Goal: Obtain resource: Download file/media

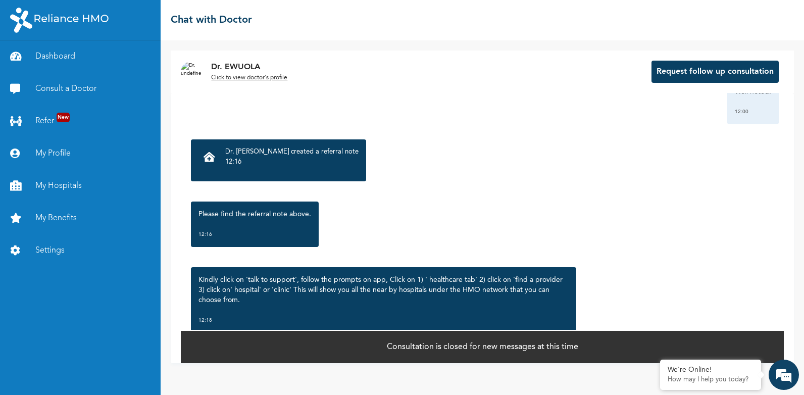
scroll to position [1403, 0]
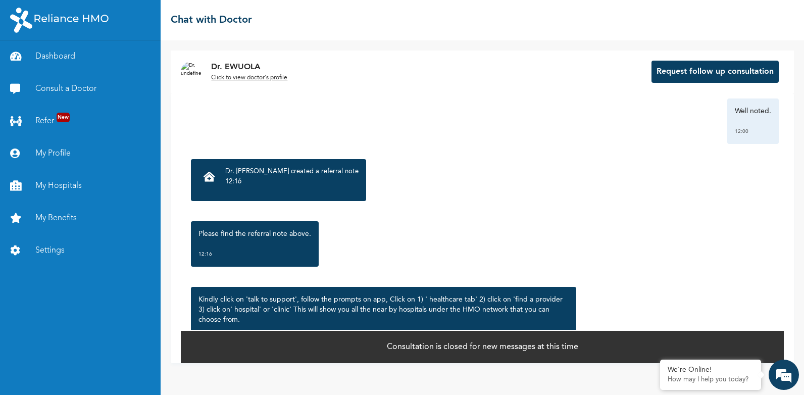
click at [260, 238] on p "Please find the referral note above." at bounding box center [254, 234] width 113 height 10
drag, startPoint x: 260, startPoint y: 238, endPoint x: 256, endPoint y: 258, distance: 20.6
click at [256, 258] on div "12:16" at bounding box center [254, 254] width 113 height 10
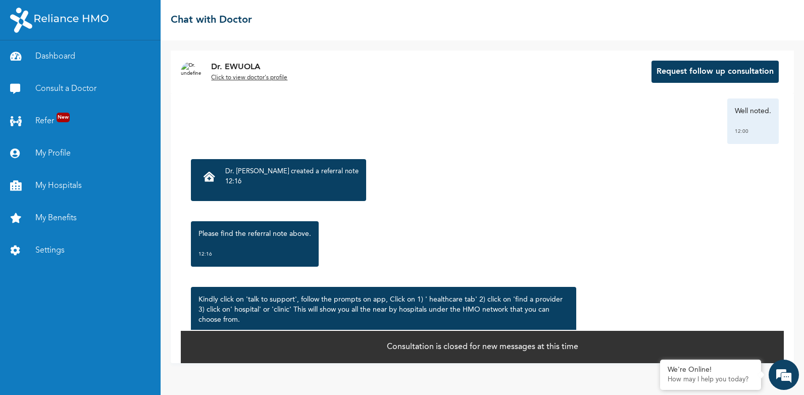
click at [256, 258] on div "12:16" at bounding box center [254, 254] width 113 height 10
click at [270, 258] on div "12:16" at bounding box center [254, 254] width 113 height 10
click at [289, 182] on p "12:16" at bounding box center [291, 182] width 133 height 10
click at [227, 176] on p "Dr. [PERSON_NAME] created a referral note" at bounding box center [291, 172] width 133 height 10
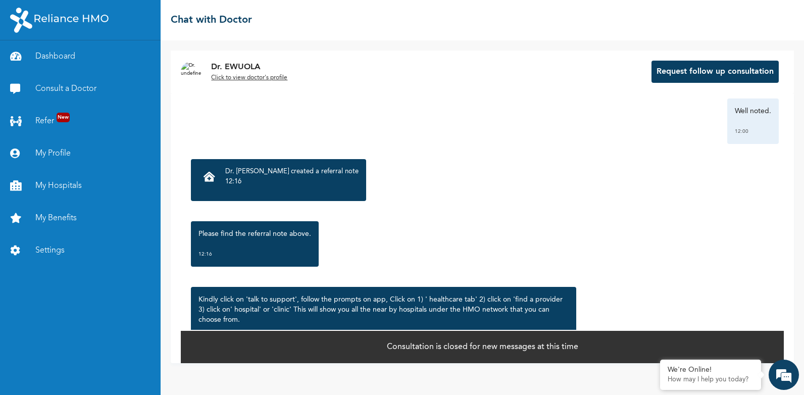
click at [275, 177] on p "12:16" at bounding box center [291, 182] width 133 height 10
click at [247, 176] on p "Dr. [PERSON_NAME] created a referral note" at bounding box center [291, 172] width 133 height 10
click at [215, 178] on icon at bounding box center [209, 177] width 12 height 10
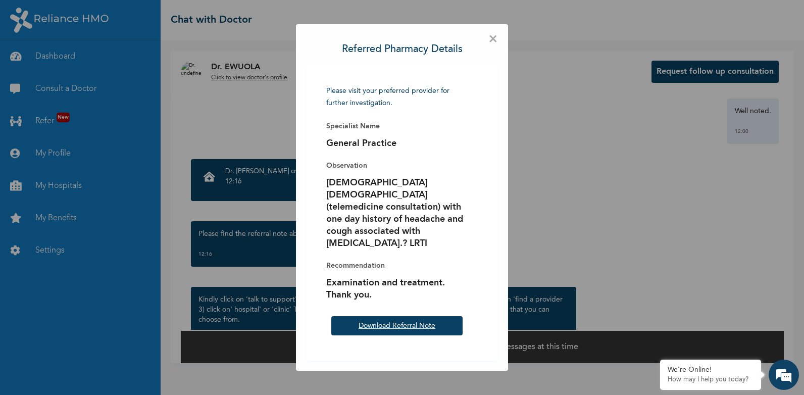
click at [413, 322] on link "Download Referral Note" at bounding box center [396, 325] width 77 height 7
